Goal: Task Accomplishment & Management: Use online tool/utility

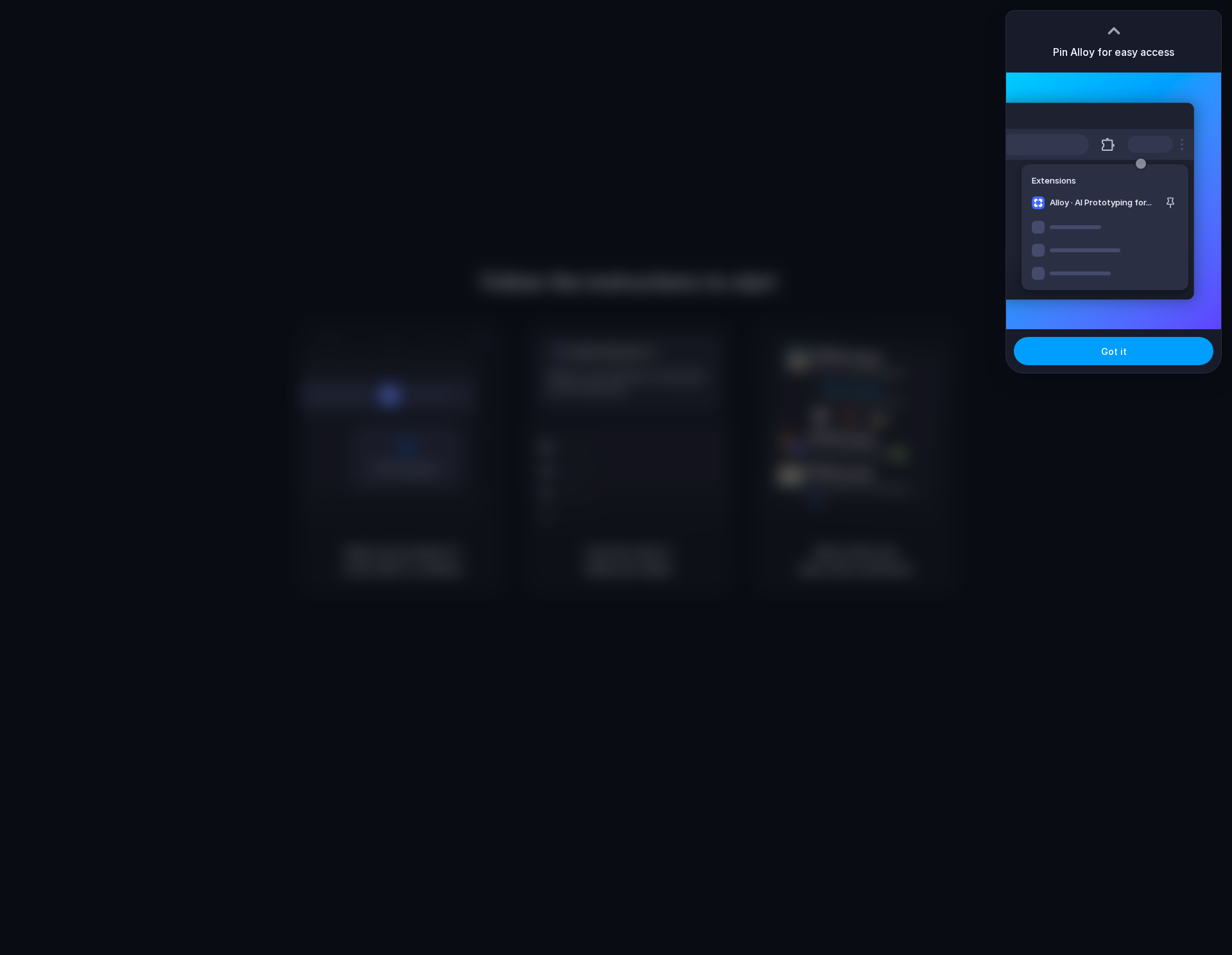
click at [1118, 350] on span "Got it" at bounding box center [1114, 351] width 26 height 14
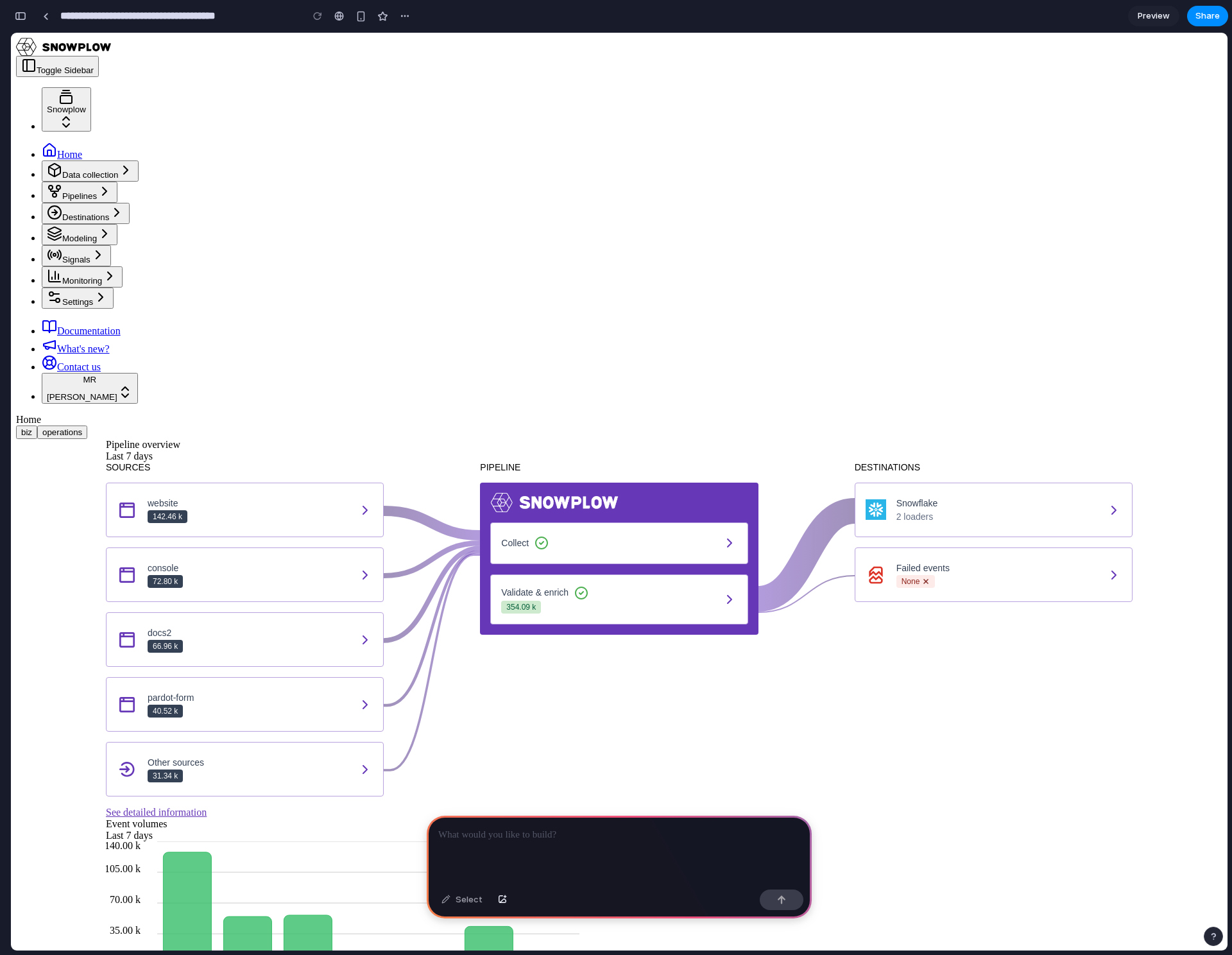
click at [68, 170] on span "Data collection" at bounding box center [90, 174] width 56 height 10
click at [86, 170] on span "Data collection" at bounding box center [90, 174] width 56 height 10
click at [66, 191] on span "Pipelines" at bounding box center [80, 196] width 35 height 10
click at [71, 245] on button "Signals" at bounding box center [76, 256] width 69 height 21
click at [74, 293] on button "Settings" at bounding box center [77, 298] width 72 height 21
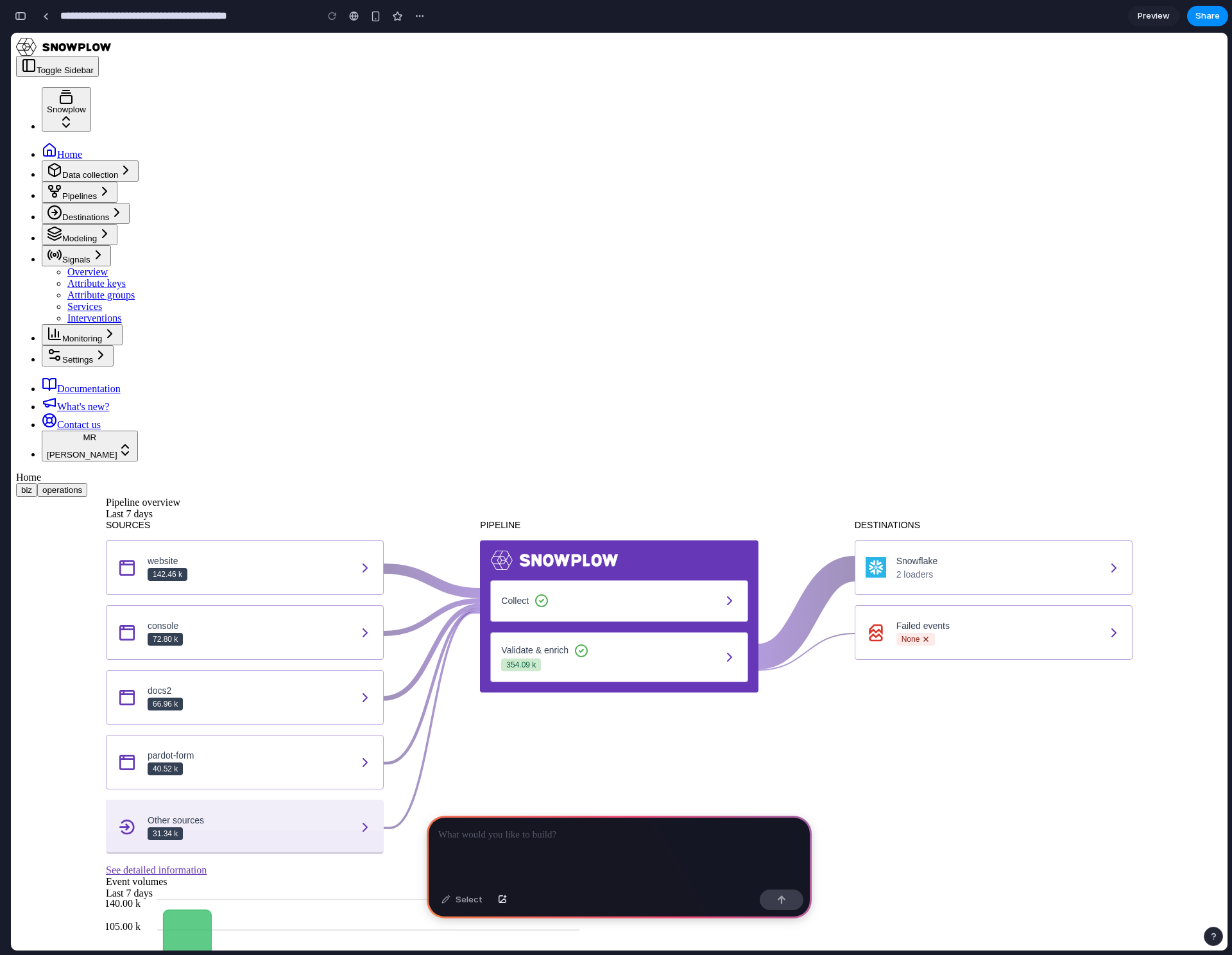
click at [339, 799] on button "Other sources 31.34 k" at bounding box center [244, 826] width 278 height 55
click at [384, 799] on button "Other sources 31.34 k" at bounding box center [244, 826] width 278 height 55
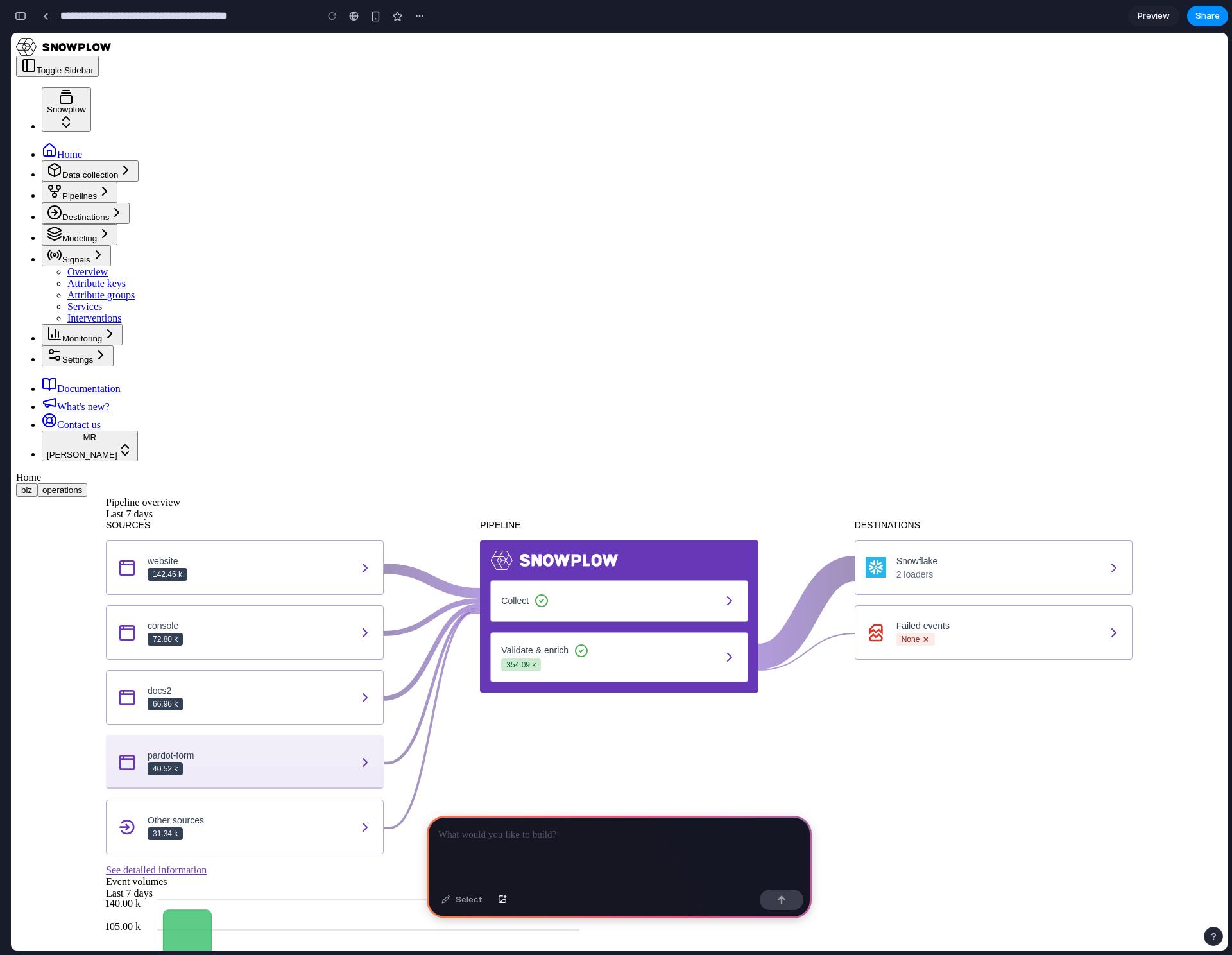
click at [384, 735] on button "pardot-form 40.52 k" at bounding box center [244, 762] width 278 height 55
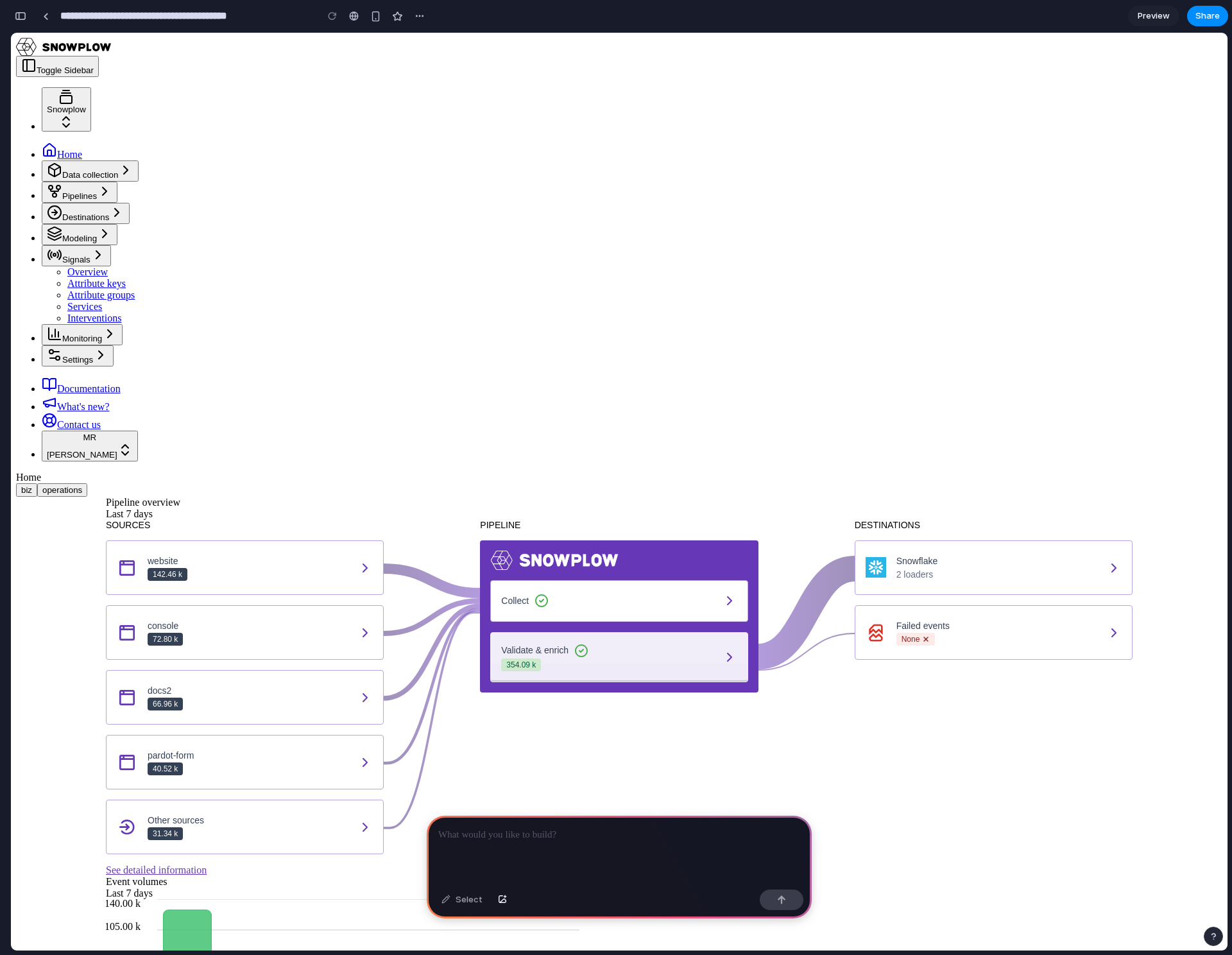
click at [642, 632] on button "Validate & enrich 354.09 k" at bounding box center [619, 657] width 257 height 50
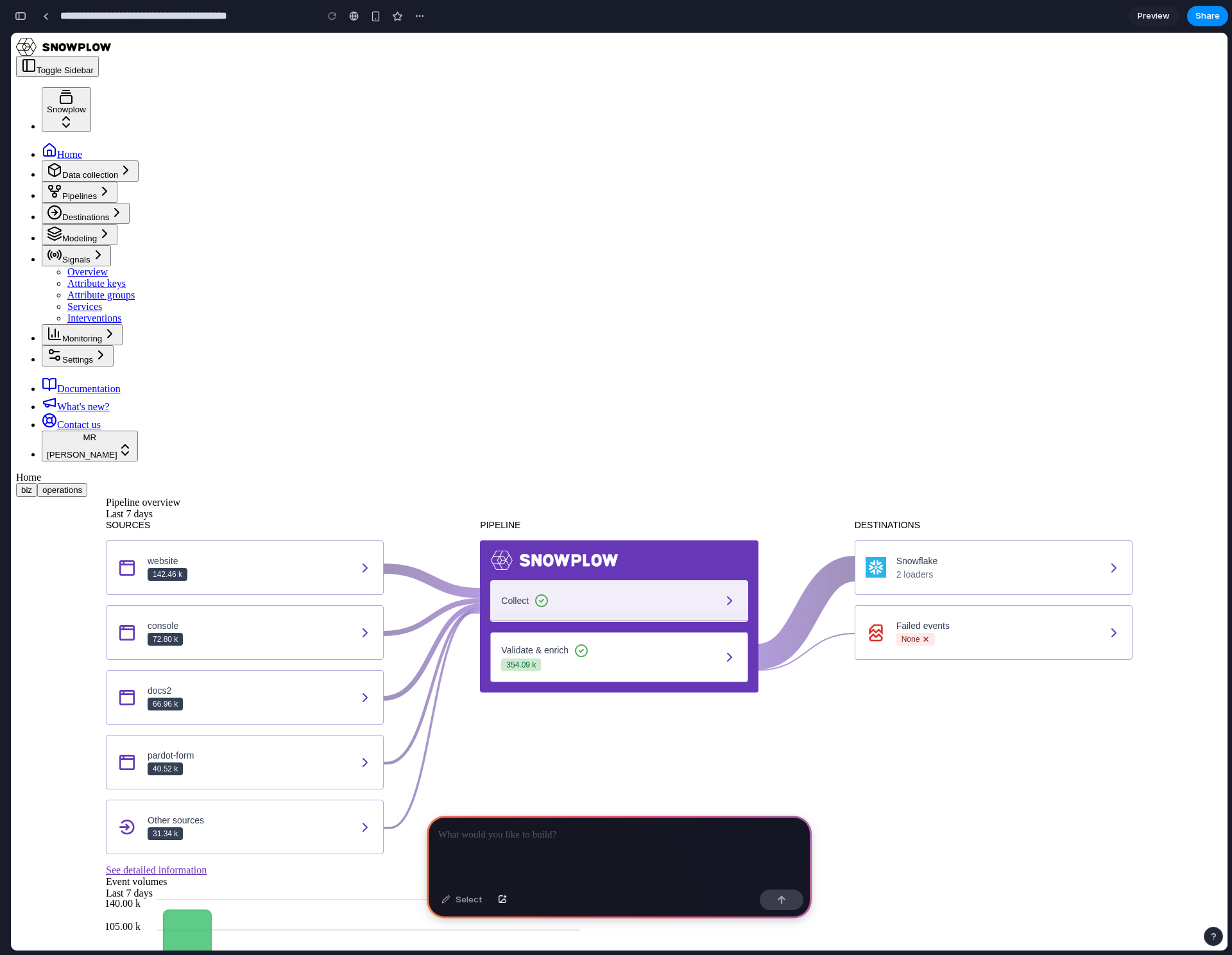
click at [672, 580] on button "Collect" at bounding box center [619, 600] width 257 height 41
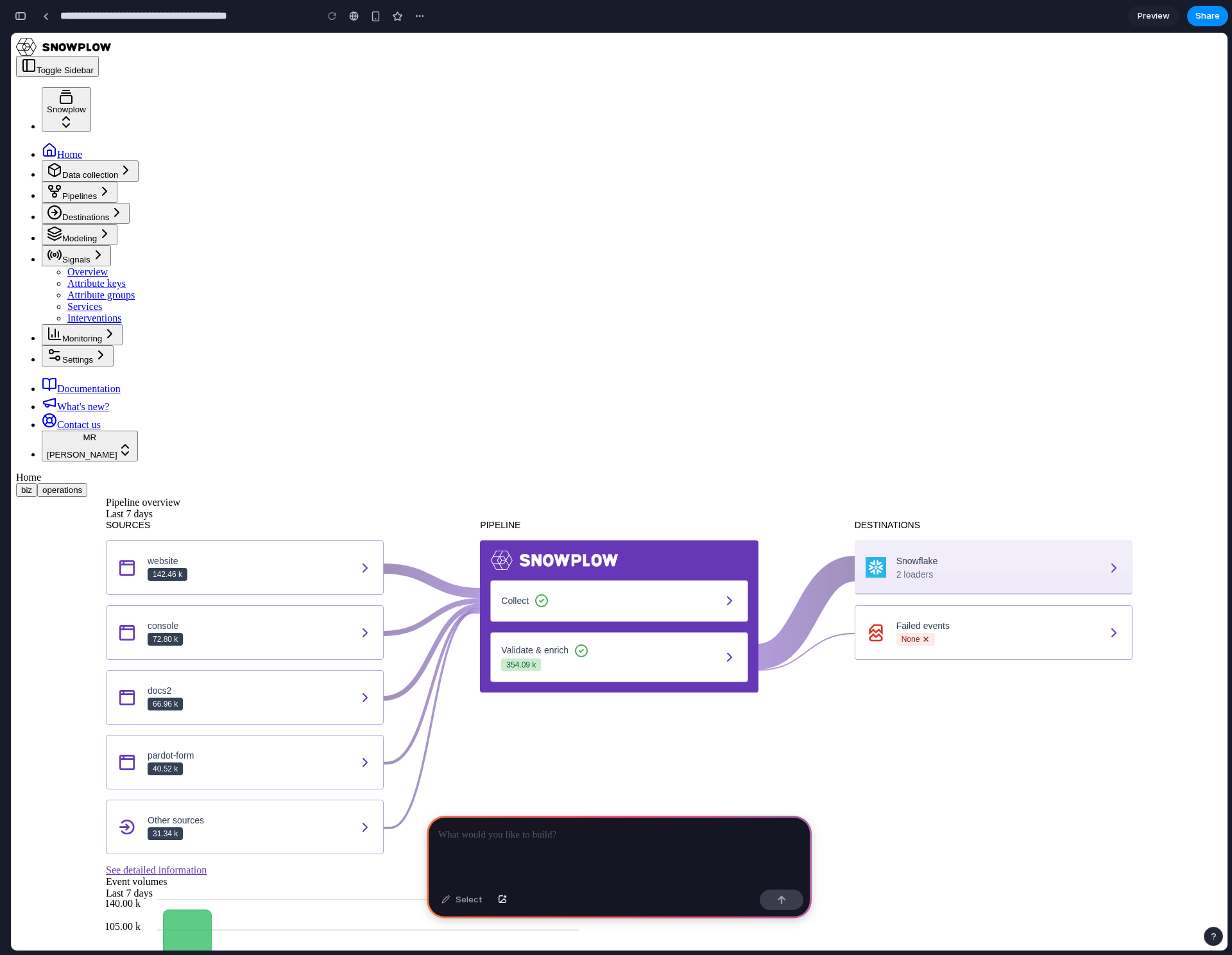
click at [1014, 540] on button "Snowflake 2 loaders" at bounding box center [994, 567] width 278 height 55
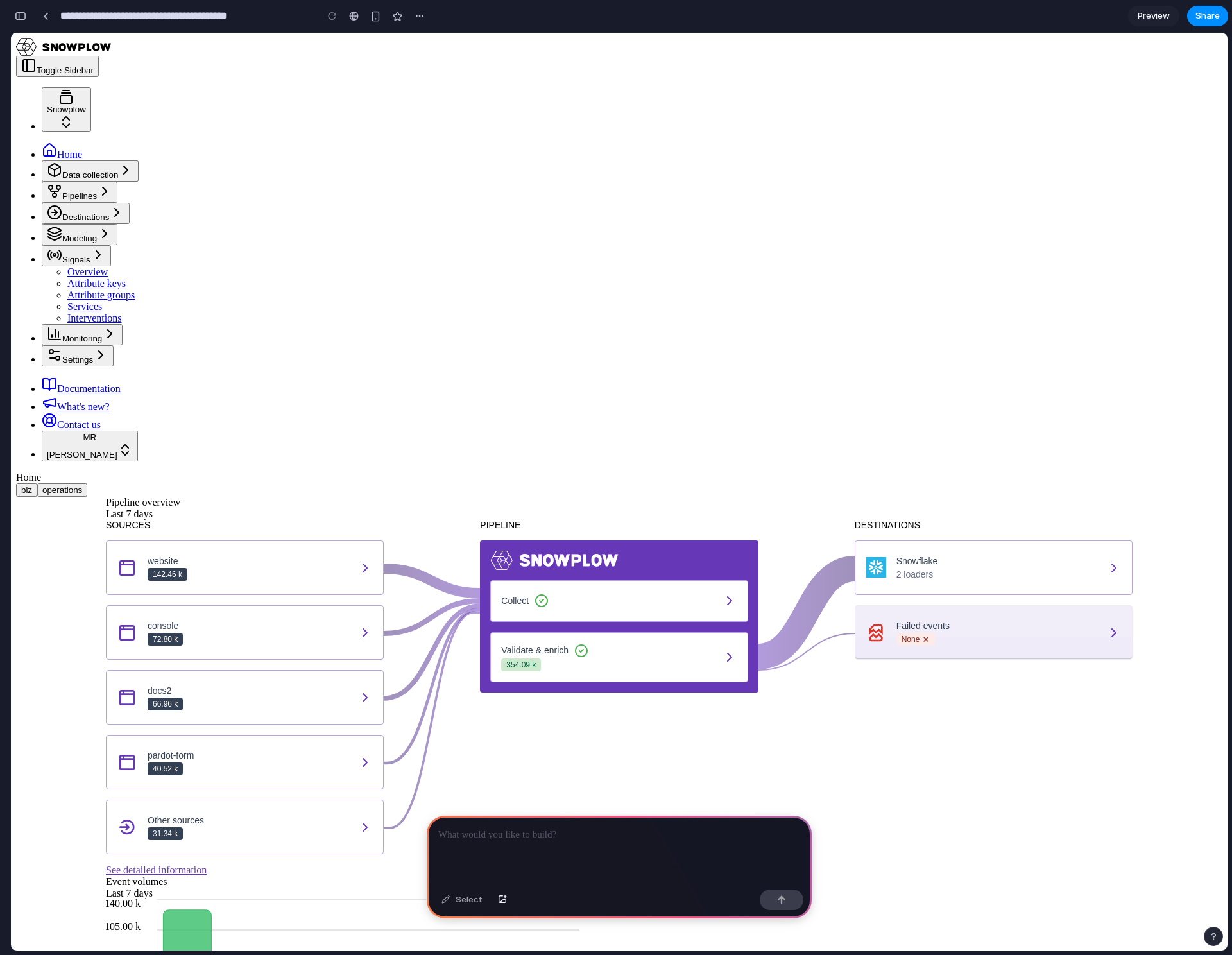
click at [1030, 605] on button "Failed events None" at bounding box center [994, 632] width 278 height 55
click at [460, 827] on p at bounding box center [619, 835] width 362 height 15
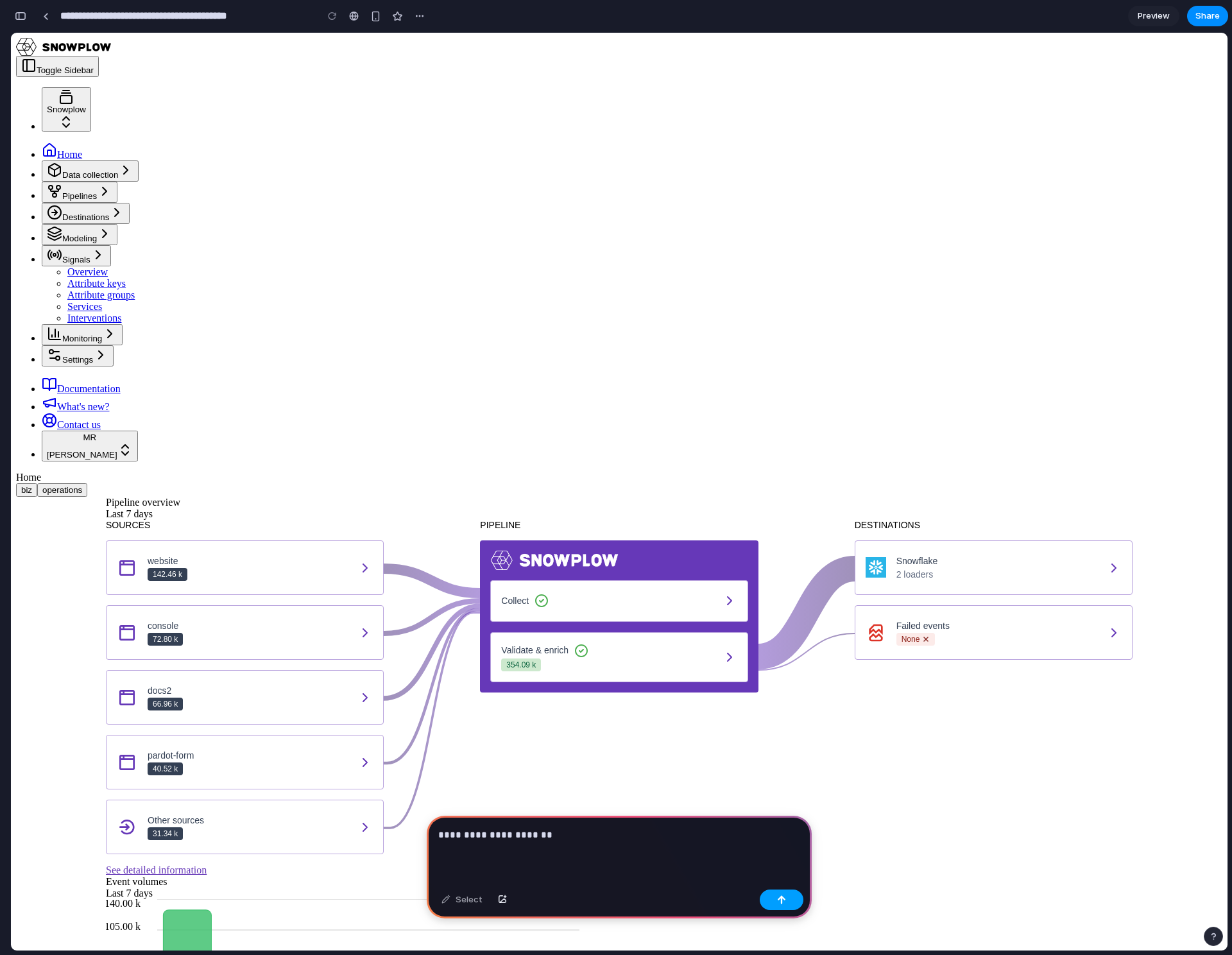
click at [776, 904] on button "button" at bounding box center [781, 899] width 44 height 20
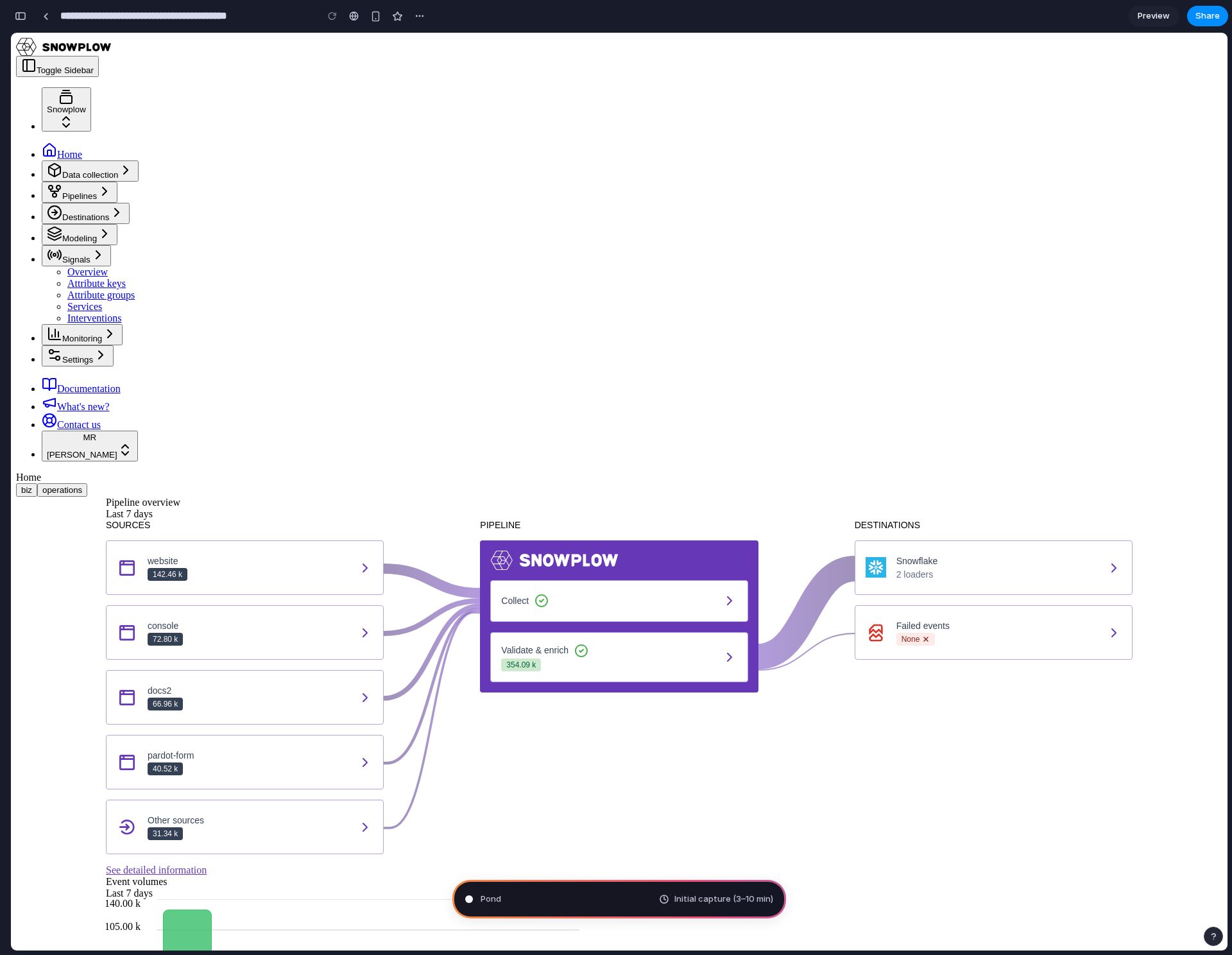
type input "**********"
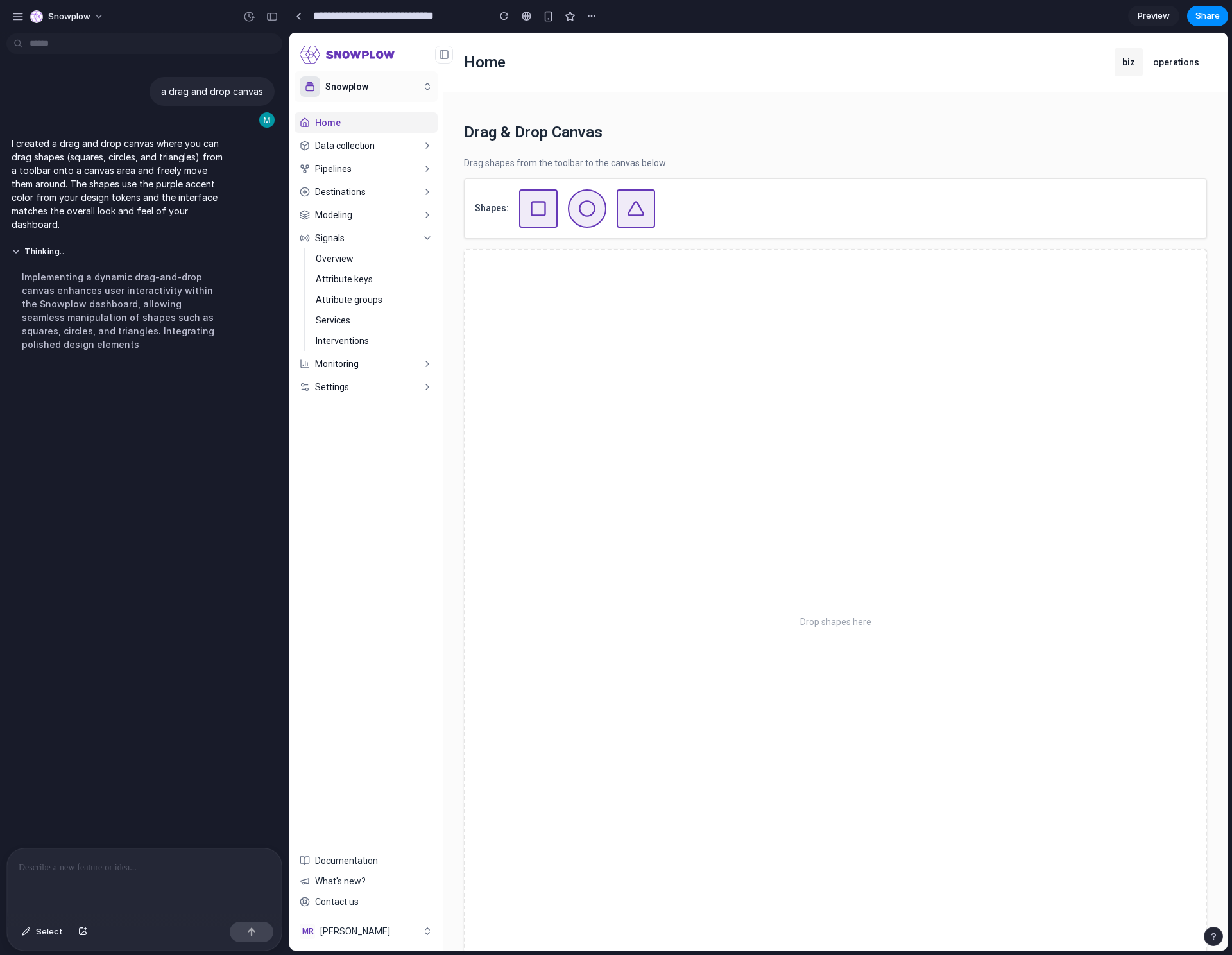
click at [669, 422] on main "Drag & Drop Canvas Drag shapes from the toolbar to the canvas below Shapes: Dro…" at bounding box center [836, 551] width 784 height 917
click at [726, 370] on div at bounding box center [836, 622] width 743 height 746
drag, startPoint x: 535, startPoint y: 204, endPoint x: 747, endPoint y: 570, distance: 423.0
click at [746, 571] on main "Drag & Drop Canvas Drag shapes from the toolbar to the canvas below Shapes: To …" at bounding box center [836, 551] width 784 height 917
drag, startPoint x: 645, startPoint y: 229, endPoint x: 738, endPoint y: 553, distance: 337.1
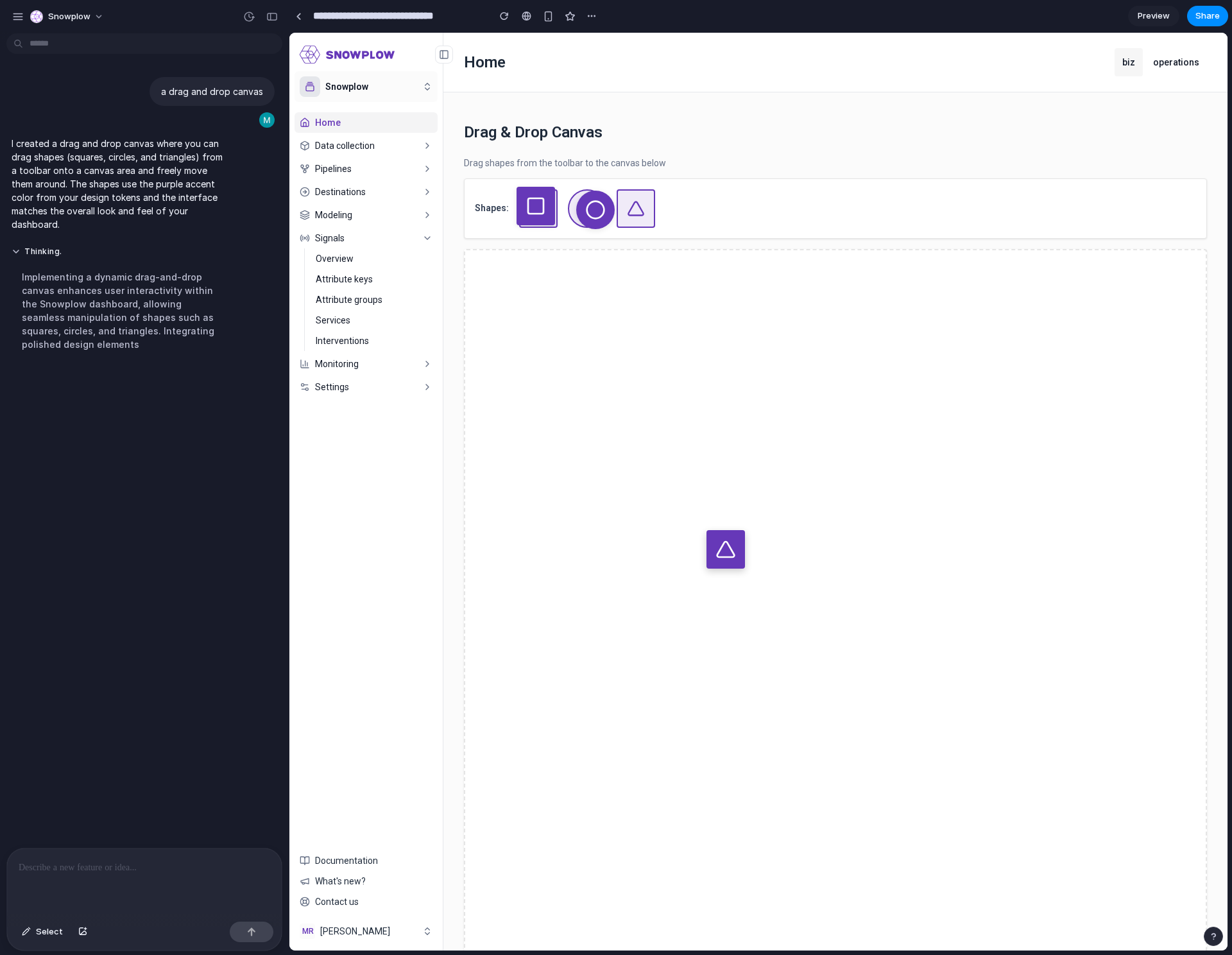
click at [737, 564] on main "Drag & Drop Canvas Drag shapes from the toolbar to the canvas below Shapes: To …" at bounding box center [836, 551] width 784 height 917
drag, startPoint x: 604, startPoint y: 216, endPoint x: 611, endPoint y: 323, distance: 107.2
click at [611, 323] on main "Drag & Drop Canvas Drag shapes from the toolbar to the canvas below Shapes: To …" at bounding box center [836, 551] width 784 height 917
drag, startPoint x: 609, startPoint y: 308, endPoint x: 633, endPoint y: 244, distance: 68.4
click at [627, 257] on main "Drag & Drop Canvas Drag shapes from the toolbar to the canvas below Shapes: To …" at bounding box center [836, 551] width 784 height 917
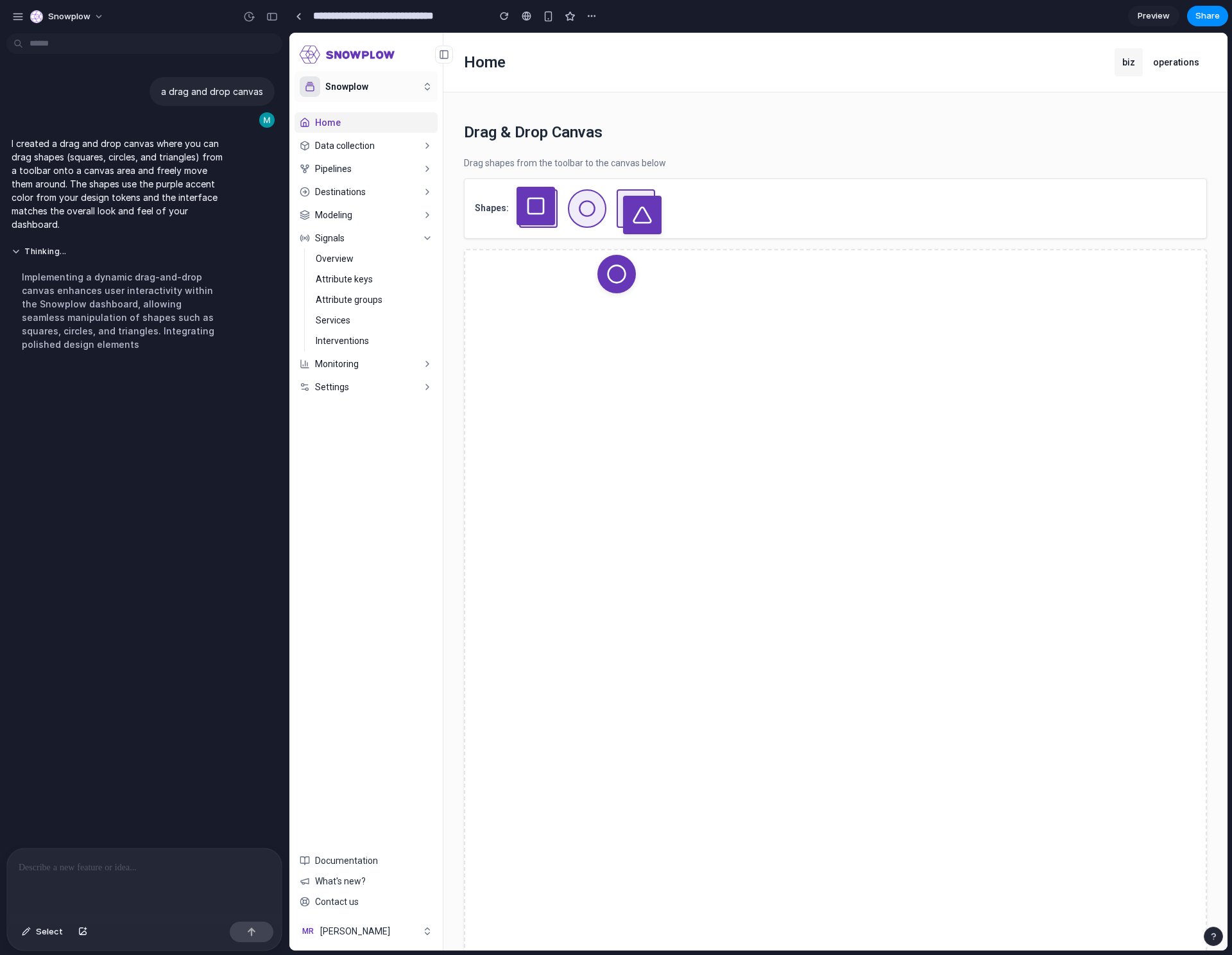
drag, startPoint x: 640, startPoint y: 202, endPoint x: 644, endPoint y: 208, distance: 7.2
click at [681, 374] on main "Drag & Drop Canvas Drag shapes from the toolbar to the canvas below Shapes: To …" at bounding box center [836, 551] width 784 height 917
drag, startPoint x: 527, startPoint y: 212, endPoint x: 636, endPoint y: 426, distance: 240.2
click at [626, 441] on main "Drag & Drop Canvas Drag shapes from the toolbar to the canvas below Shapes: To …" at bounding box center [836, 551] width 784 height 917
drag, startPoint x: 594, startPoint y: 260, endPoint x: 581, endPoint y: 191, distance: 70.2
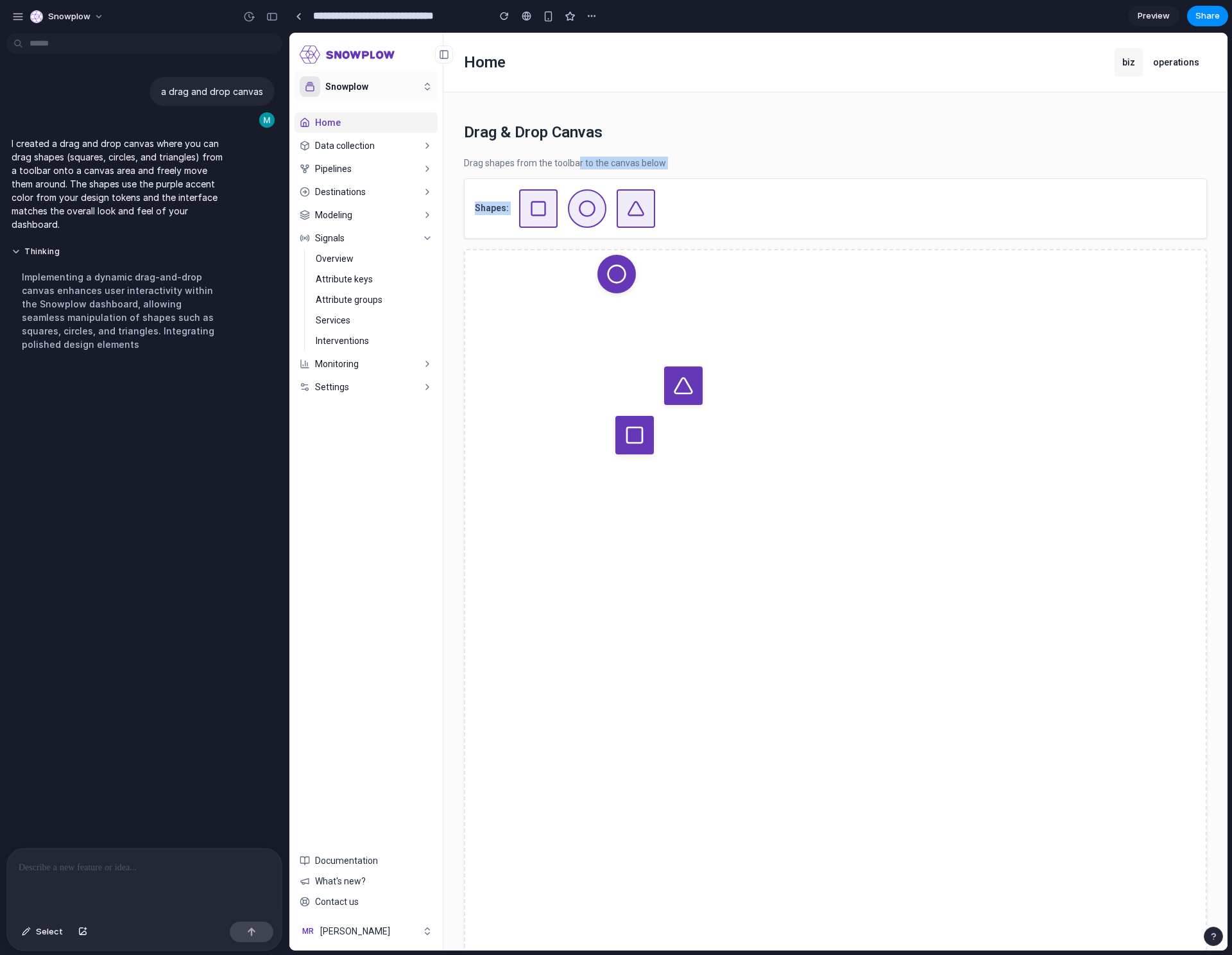
click at [575, 170] on main "Drag & Drop Canvas Drag shapes from the toolbar to the canvas below Shapes: To …" at bounding box center [836, 551] width 784 height 917
drag, startPoint x: 623, startPoint y: 271, endPoint x: 577, endPoint y: 192, distance: 91.4
click at [577, 192] on main "Drag & Drop Canvas Drag shapes from the toolbar to the canvas below Shapes: To …" at bounding box center [836, 551] width 784 height 917
drag, startPoint x: 588, startPoint y: 208, endPoint x: 597, endPoint y: 229, distance: 22.8
click at [597, 229] on main "Drag & Drop Canvas Drag shapes from the toolbar to the canvas below Shapes: To …" at bounding box center [836, 551] width 784 height 917
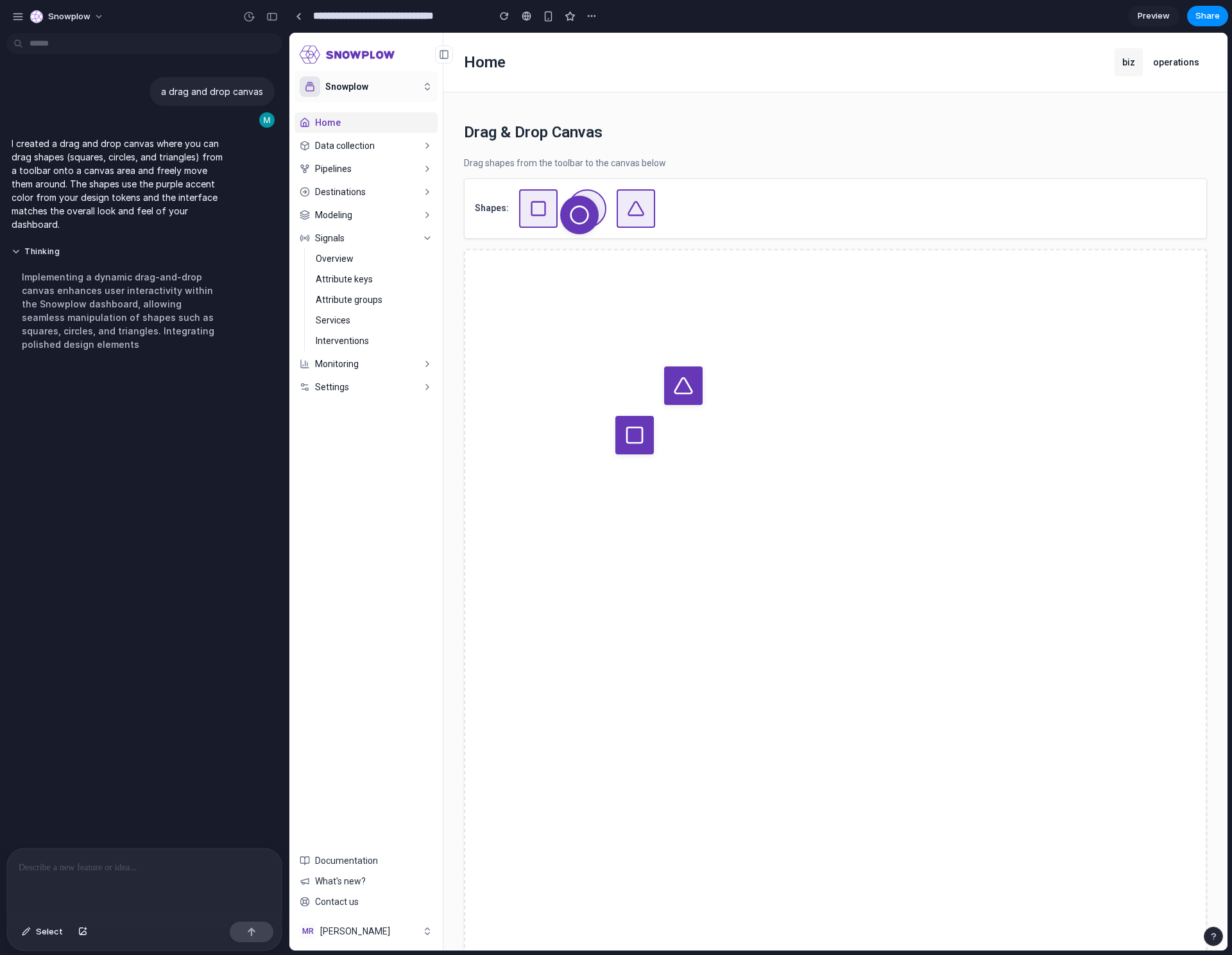
drag, startPoint x: 563, startPoint y: 196, endPoint x: 573, endPoint y: 191, distance: 11.2
click at [584, 191] on main "Drag & Drop Canvas Drag shapes from the toolbar to the canvas below Shapes: To …" at bounding box center [836, 551] width 784 height 917
click at [575, 193] on main "Drag & Drop Canvas Drag shapes from the toolbar to the canvas below Shapes: To …" at bounding box center [836, 551] width 784 height 917
drag, startPoint x: 600, startPoint y: 203, endPoint x: 593, endPoint y: 232, distance: 29.8
click at [593, 232] on main "Drag & Drop Canvas Drag shapes from the toolbar to the canvas below Shapes: To …" at bounding box center [836, 551] width 784 height 917
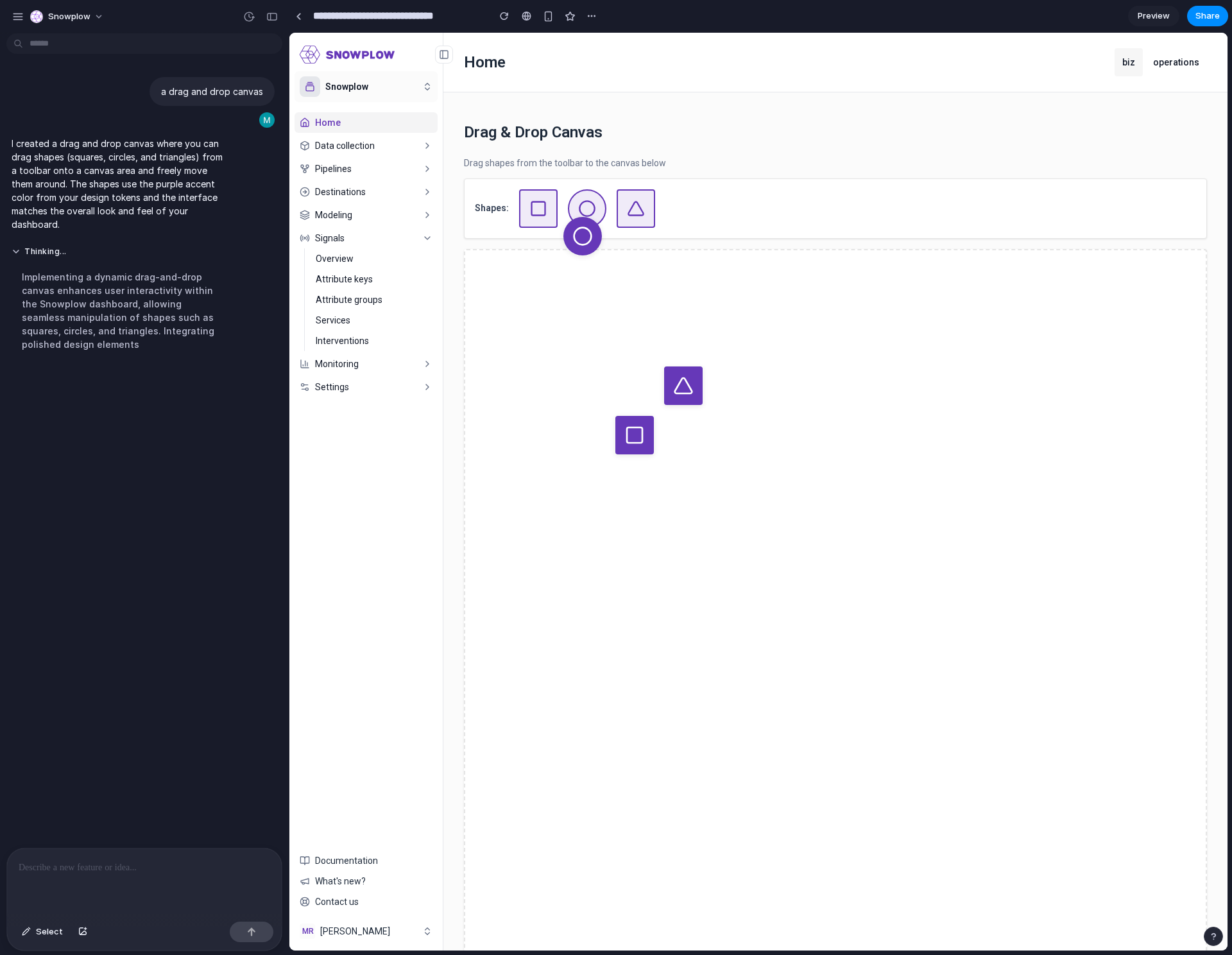
click at [596, 237] on div at bounding box center [582, 235] width 38 height 38
drag, startPoint x: 599, startPoint y: 236, endPoint x: 631, endPoint y: 205, distance: 44.6
click at [637, 196] on main "Drag & Drop Canvas Drag shapes from the toolbar to the canvas below Shapes: To …" at bounding box center [836, 551] width 784 height 917
